Goal: Task Accomplishment & Management: Complete application form

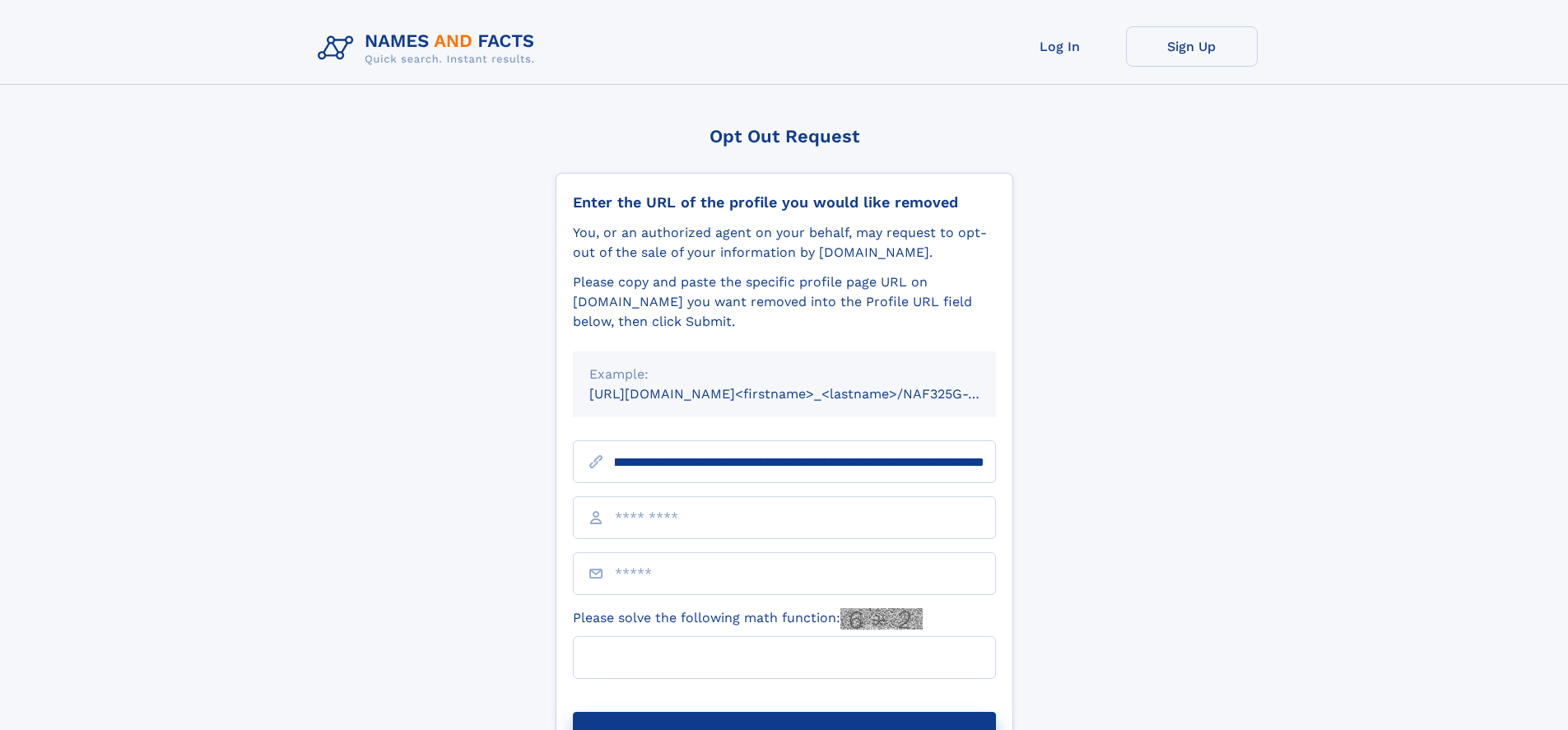
scroll to position [0, 185]
type input "**********"
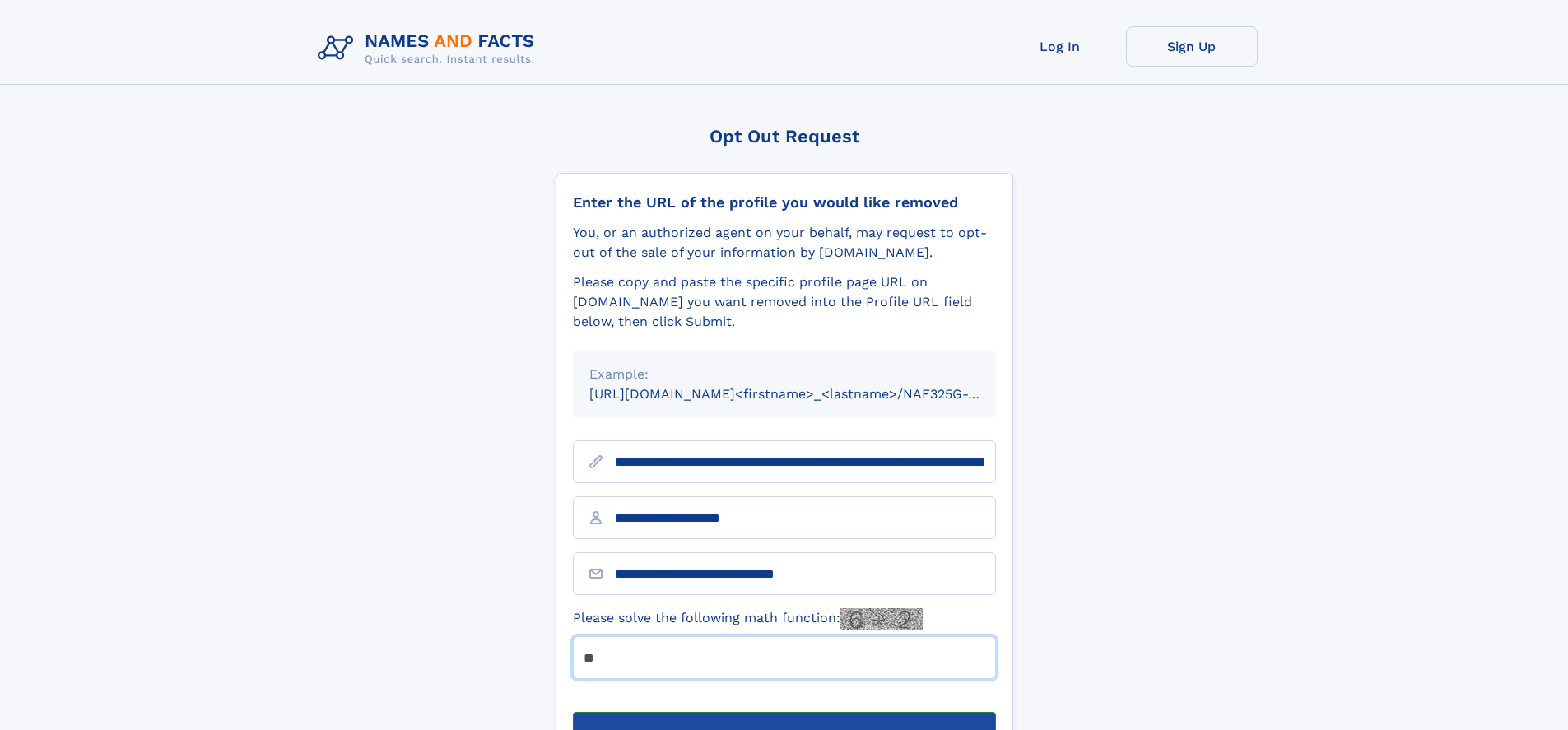
type input "**"
click at [783, 712] on button "Submit Opt Out Request" at bounding box center [784, 739] width 423 height 53
